Goal: Information Seeking & Learning: Learn about a topic

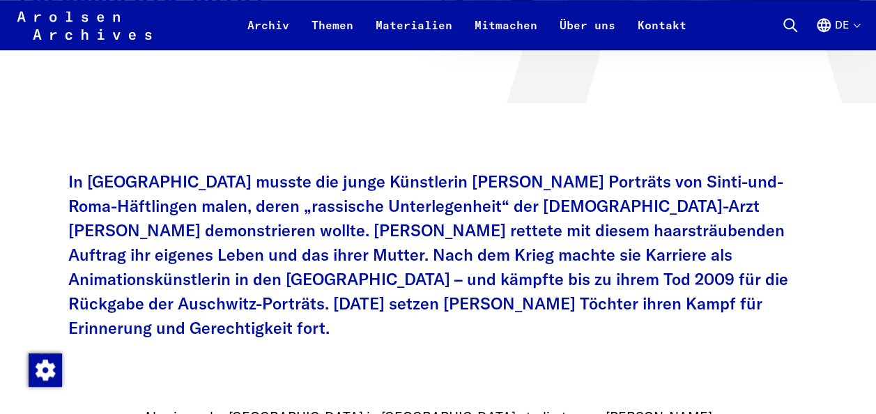
scroll to position [512, 0]
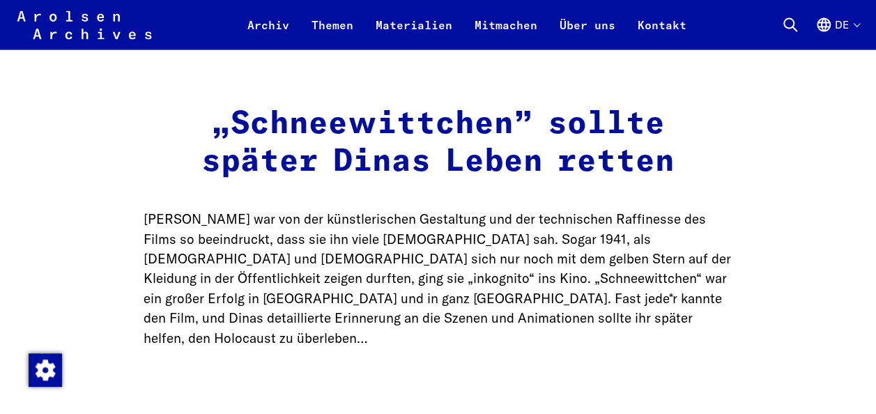
scroll to position [1476, 0]
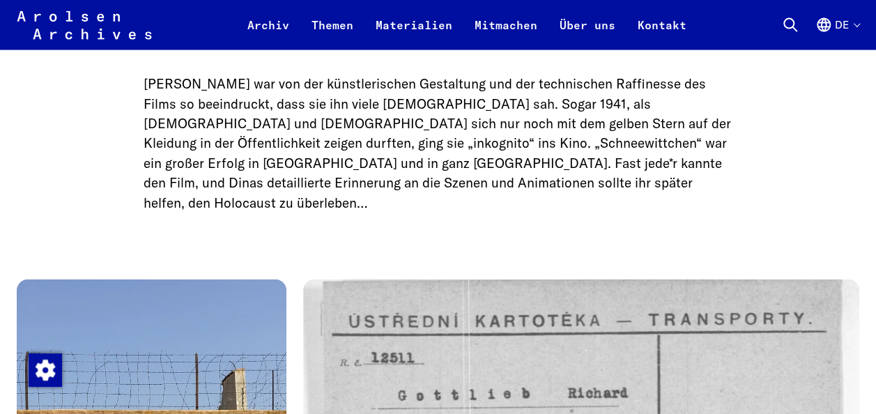
scroll to position [1608, 0]
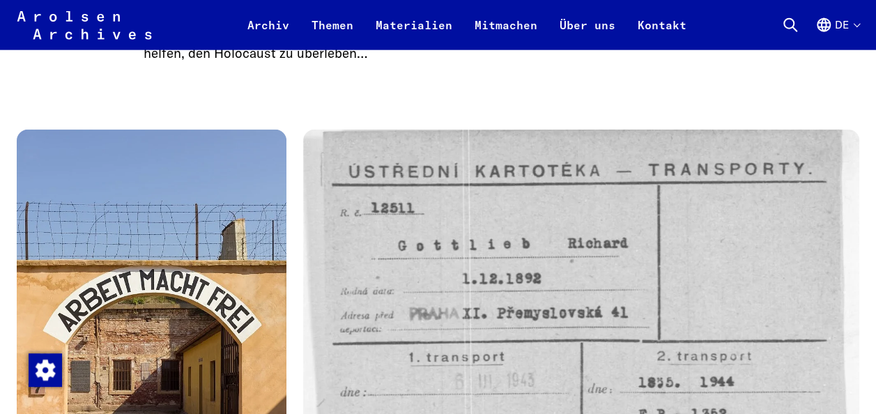
click at [821, 341] on img at bounding box center [581, 316] width 556 height 373
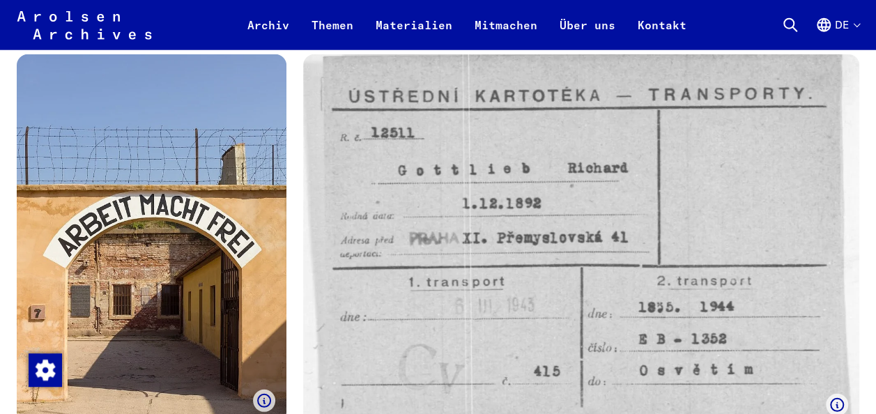
scroll to position [1836, 0]
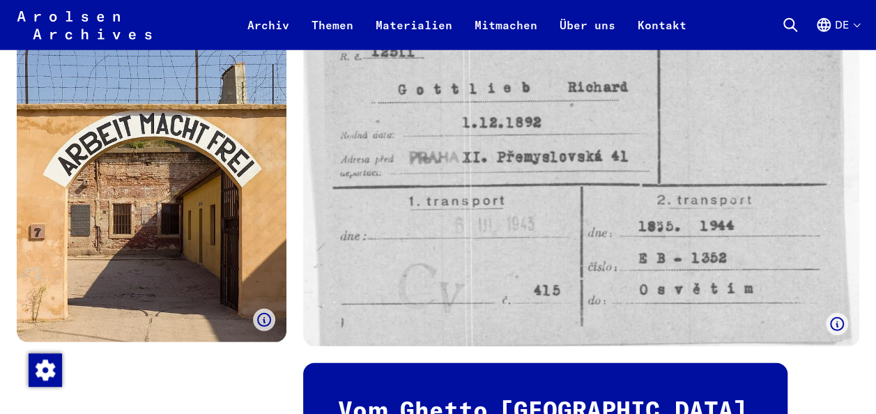
click at [819, 325] on div "Eingangstor zum [GEOGRAPHIC_DATA], das die Nazis 1941 in der besetzten [GEOGRAP…" at bounding box center [438, 319] width 843 height 691
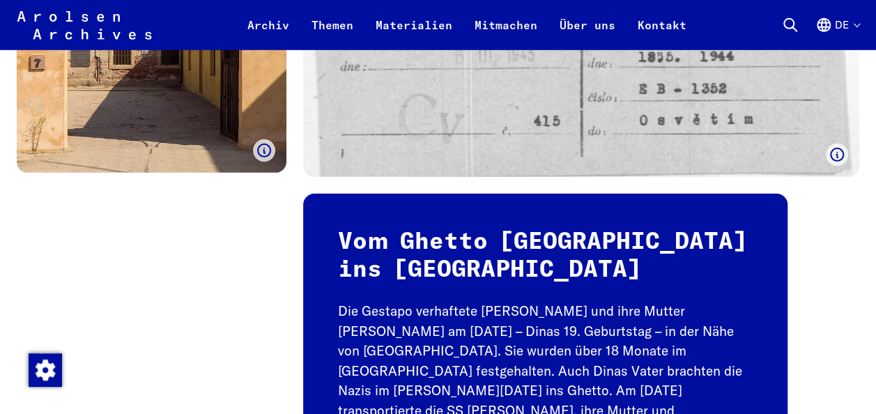
click at [829, 311] on div "Eingangstor zum [GEOGRAPHIC_DATA], das die Nazis 1941 in der besetzten [GEOGRAP…" at bounding box center [438, 149] width 843 height 691
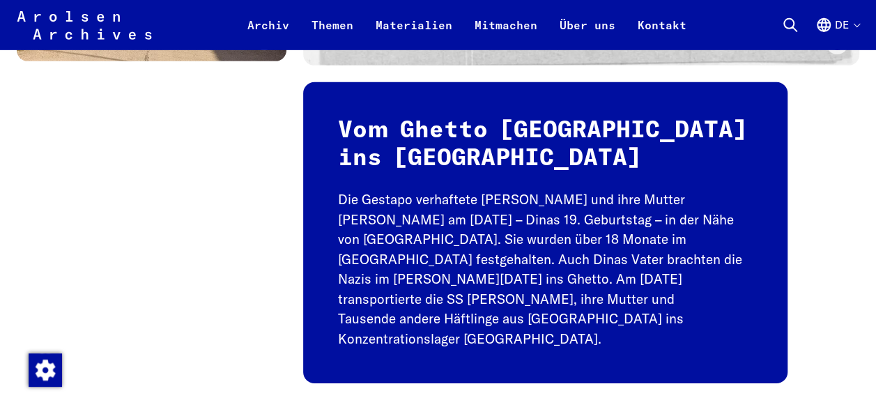
scroll to position [2199, 0]
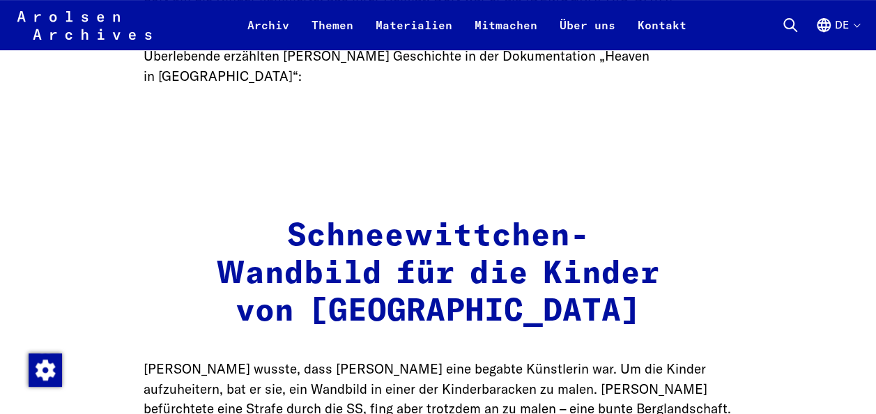
scroll to position [2889, 0]
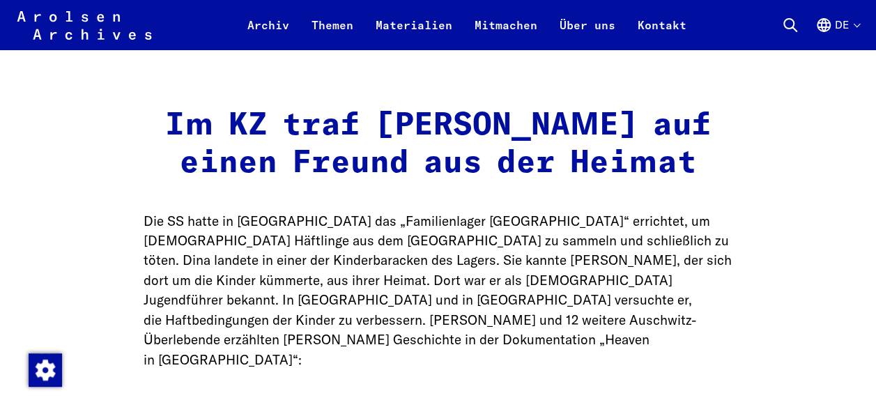
scroll to position [2602, 0]
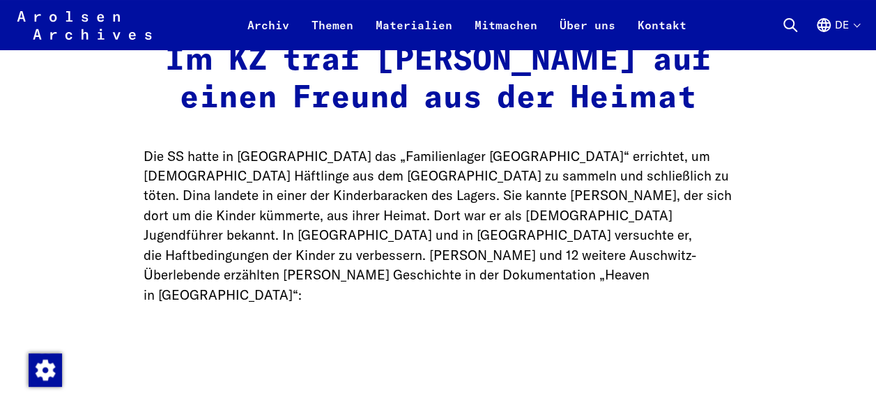
scroll to position [2674, 0]
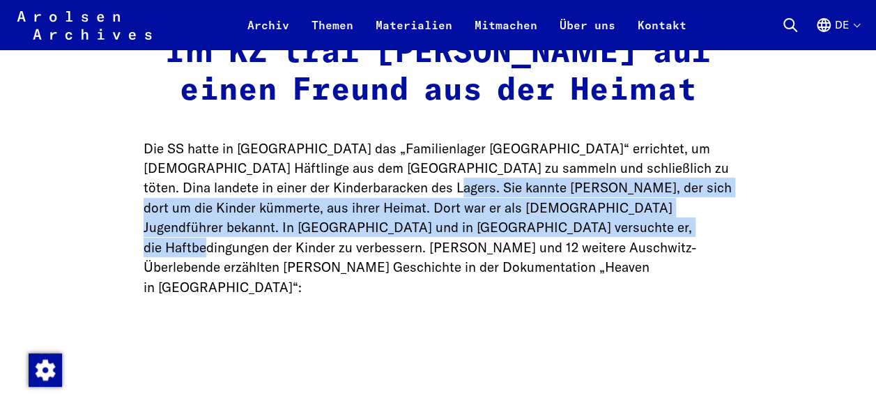
drag, startPoint x: 383, startPoint y: 109, endPoint x: 585, endPoint y: 151, distance: 205.6
click at [585, 151] on p "Die SS hatte in [GEOGRAPHIC_DATA] das „Familienlager [GEOGRAPHIC_DATA]“ erricht…" at bounding box center [439, 218] width 590 height 159
copy p "[PERSON_NAME], der sich dort um die Kinder kümmerte, aus ihrer Heimat. Dort war…"
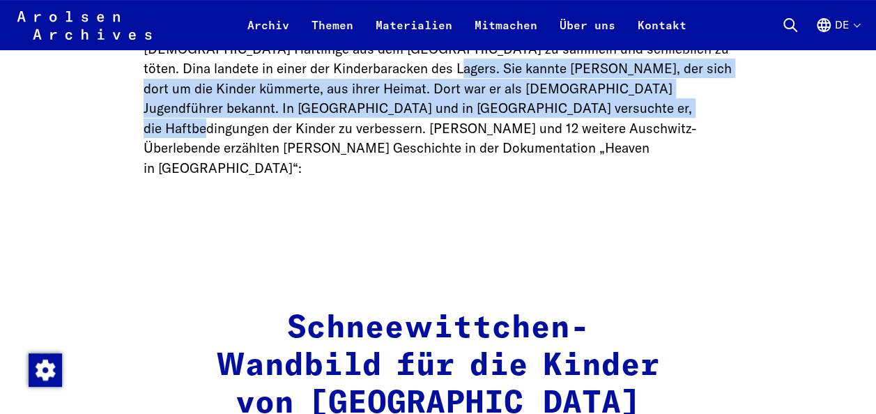
scroll to position [2863, 0]
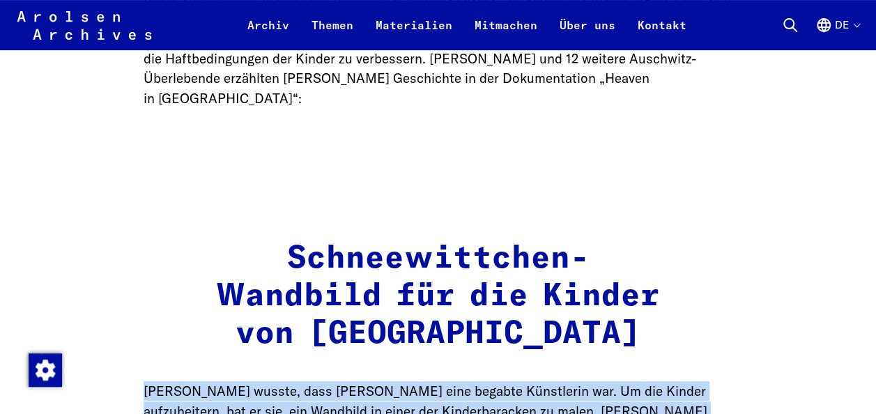
drag, startPoint x: 145, startPoint y: 253, endPoint x: 259, endPoint y: 383, distance: 172.9
copy p "[PERSON_NAME] wusste, dass [PERSON_NAME] eine begabte Künstlerin war. Um die Ki…"
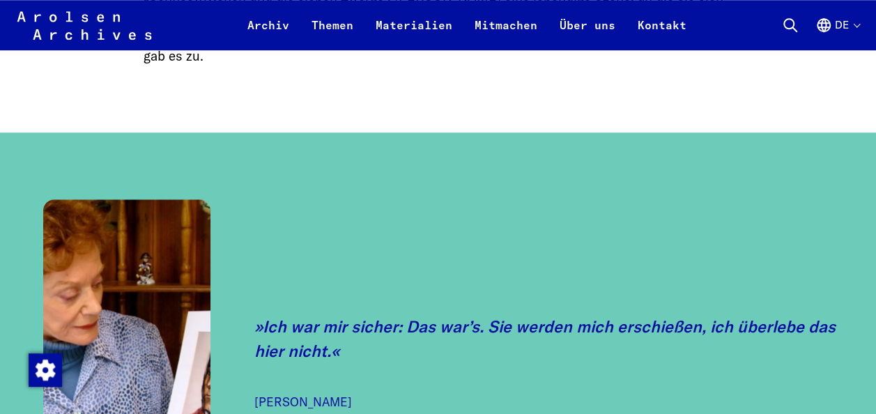
scroll to position [3341, 0]
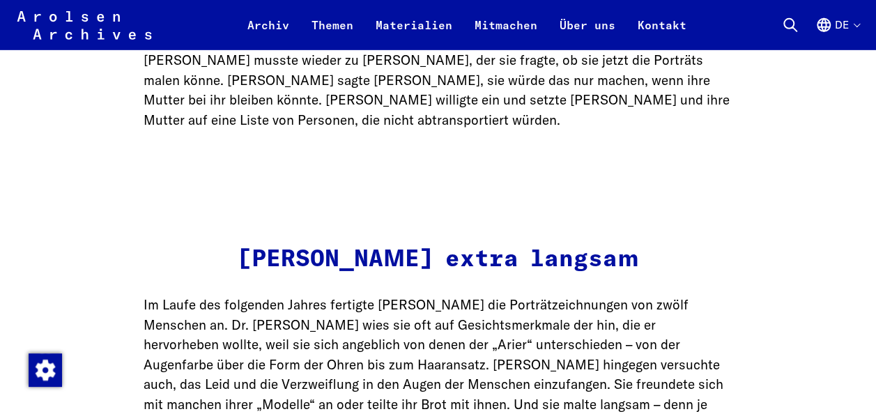
scroll to position [4800, 0]
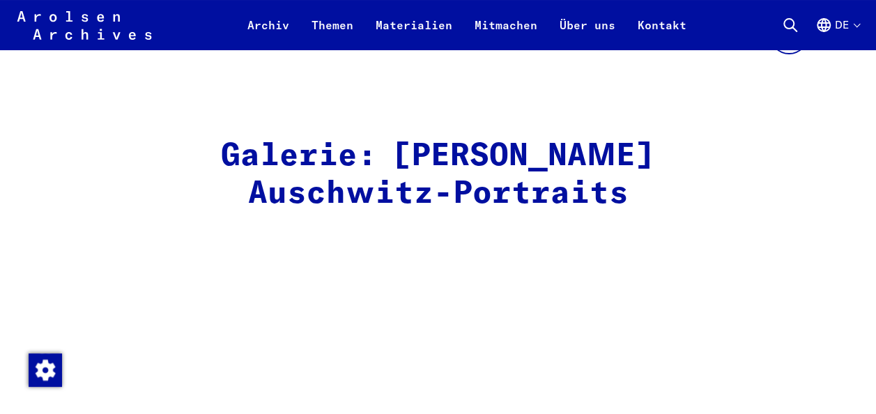
scroll to position [5323, 0]
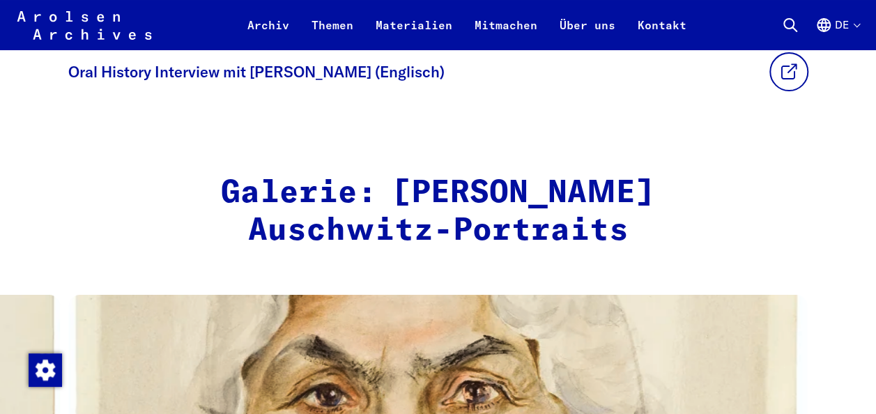
scroll to position [5295, 0]
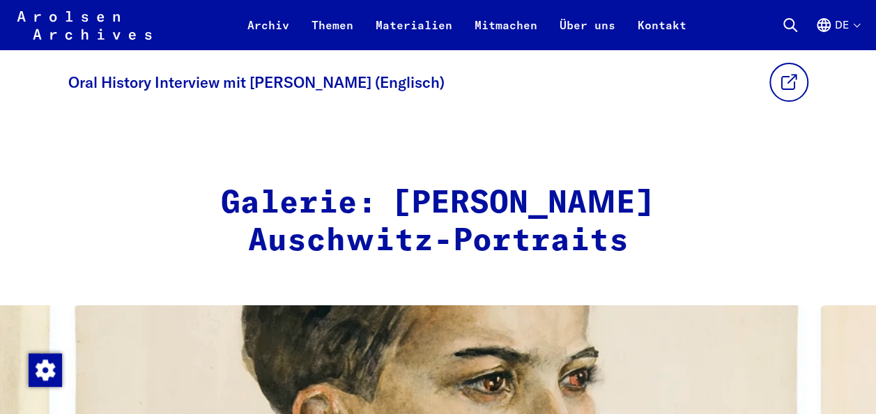
scroll to position [5294, 0]
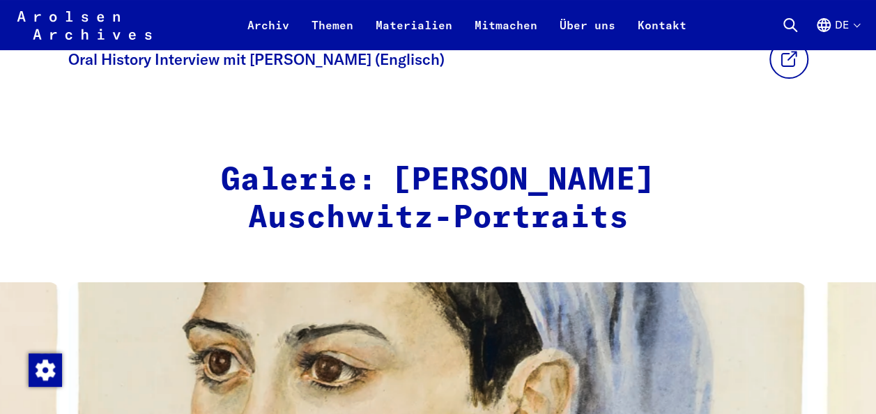
scroll to position [5298, 0]
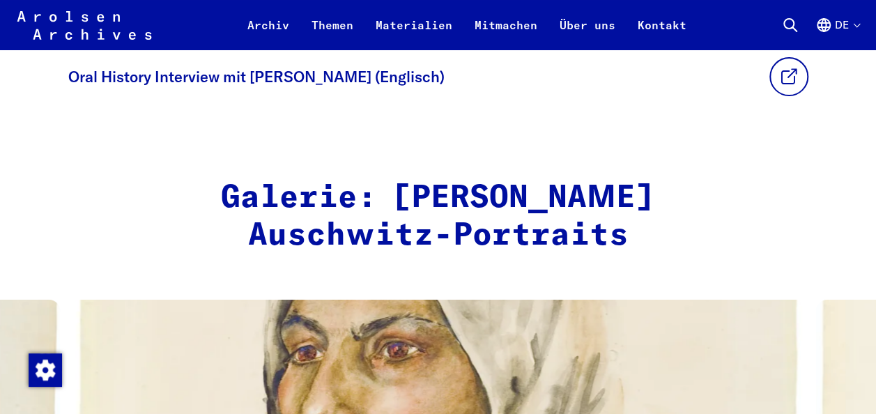
scroll to position [5283, 0]
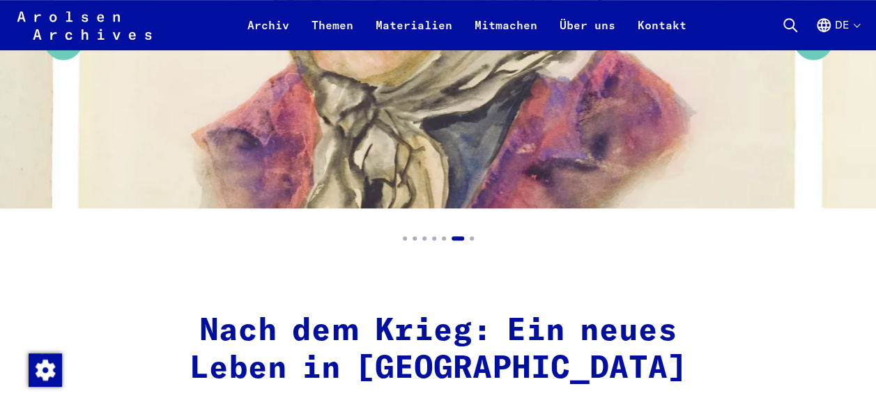
scroll to position [5772, 0]
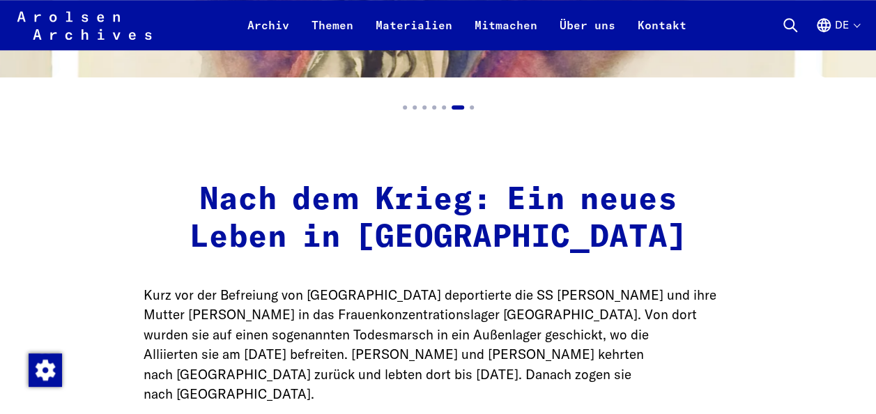
scroll to position [5876, 0]
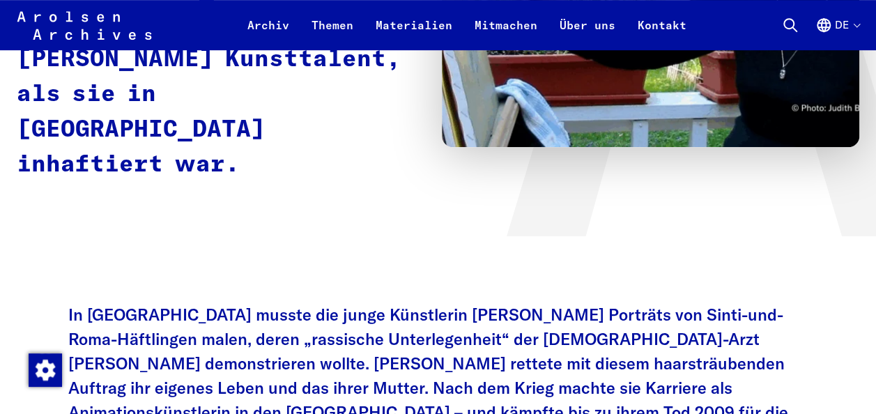
scroll to position [0, 0]
